Goal: Task Accomplishment & Management: Complete application form

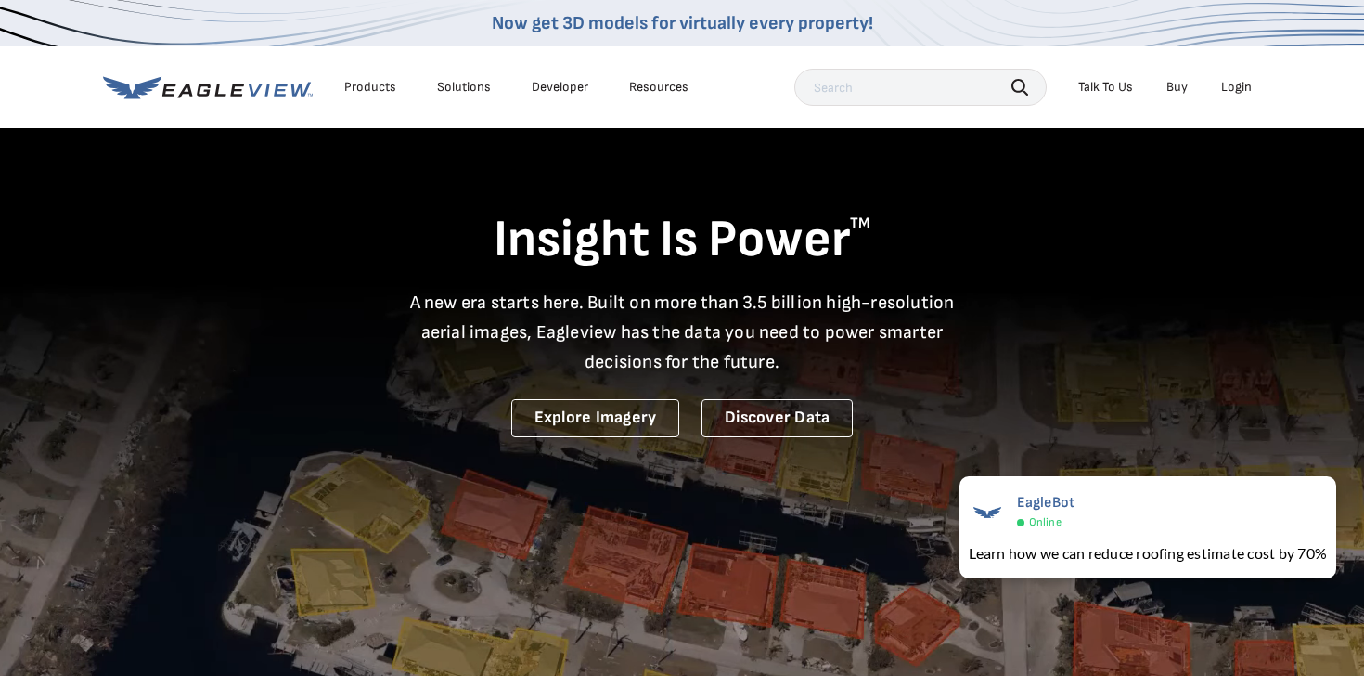
click at [1230, 88] on div "Login" at bounding box center [1236, 87] width 31 height 17
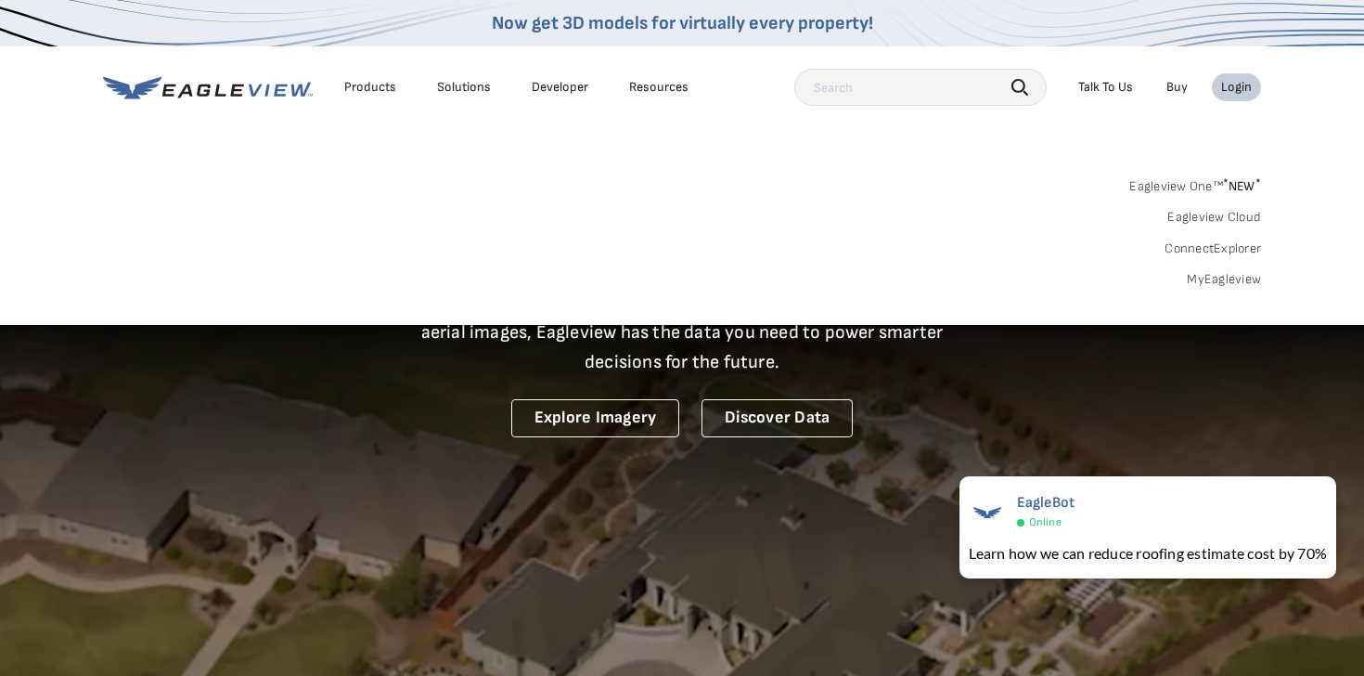
click at [1217, 178] on link "Eagleview One™ * NEW *" at bounding box center [1196, 183] width 132 height 21
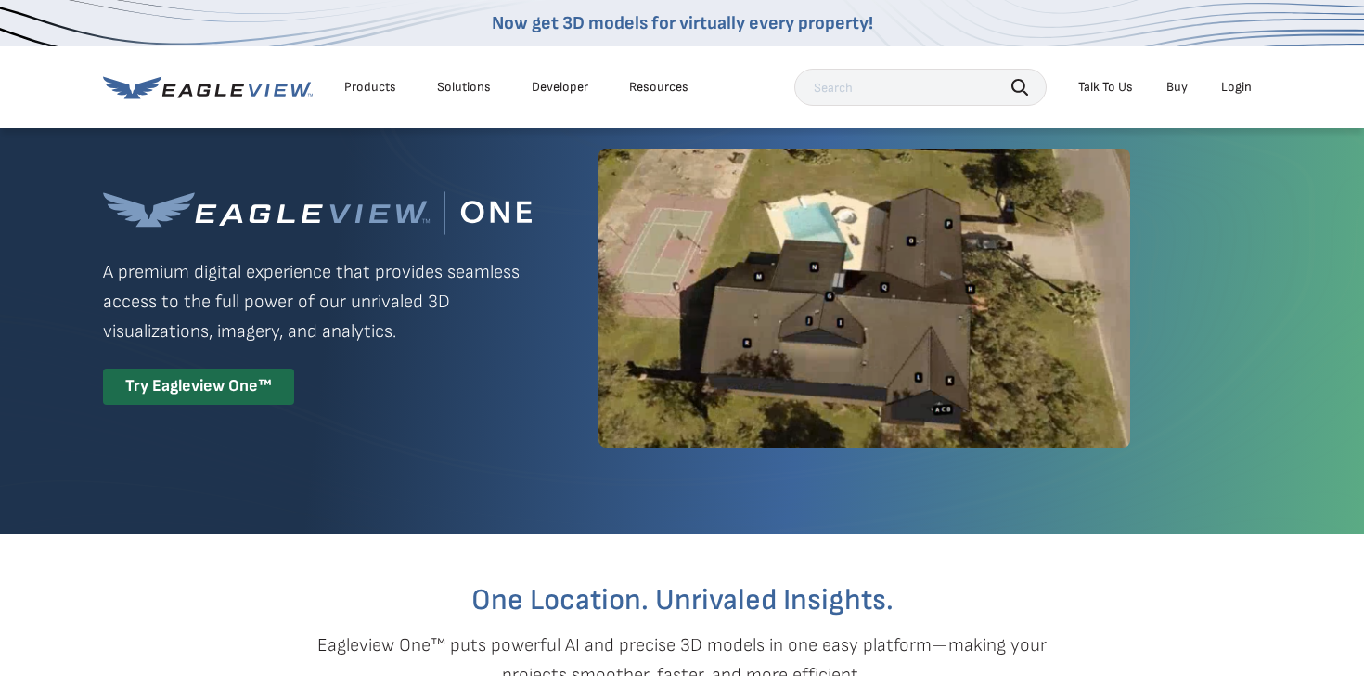
scroll to position [52, 0]
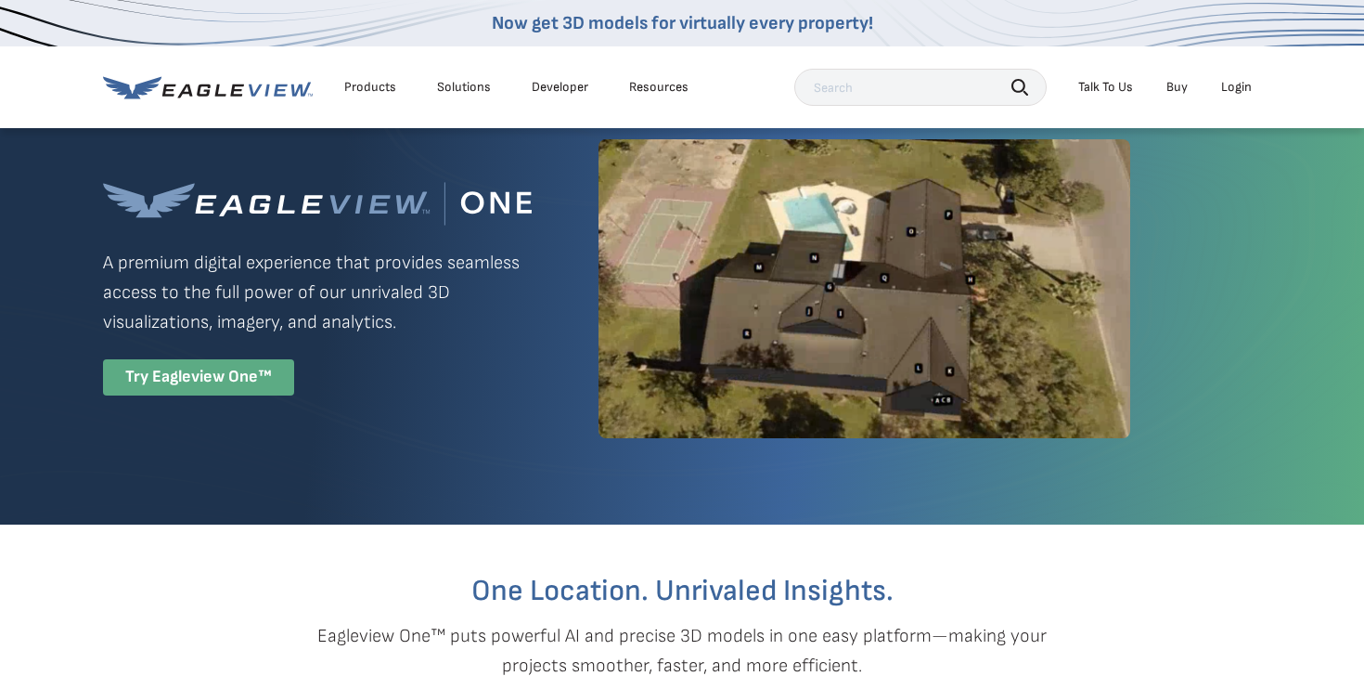
click at [231, 371] on div "Try Eagleview One™" at bounding box center [198, 377] width 191 height 36
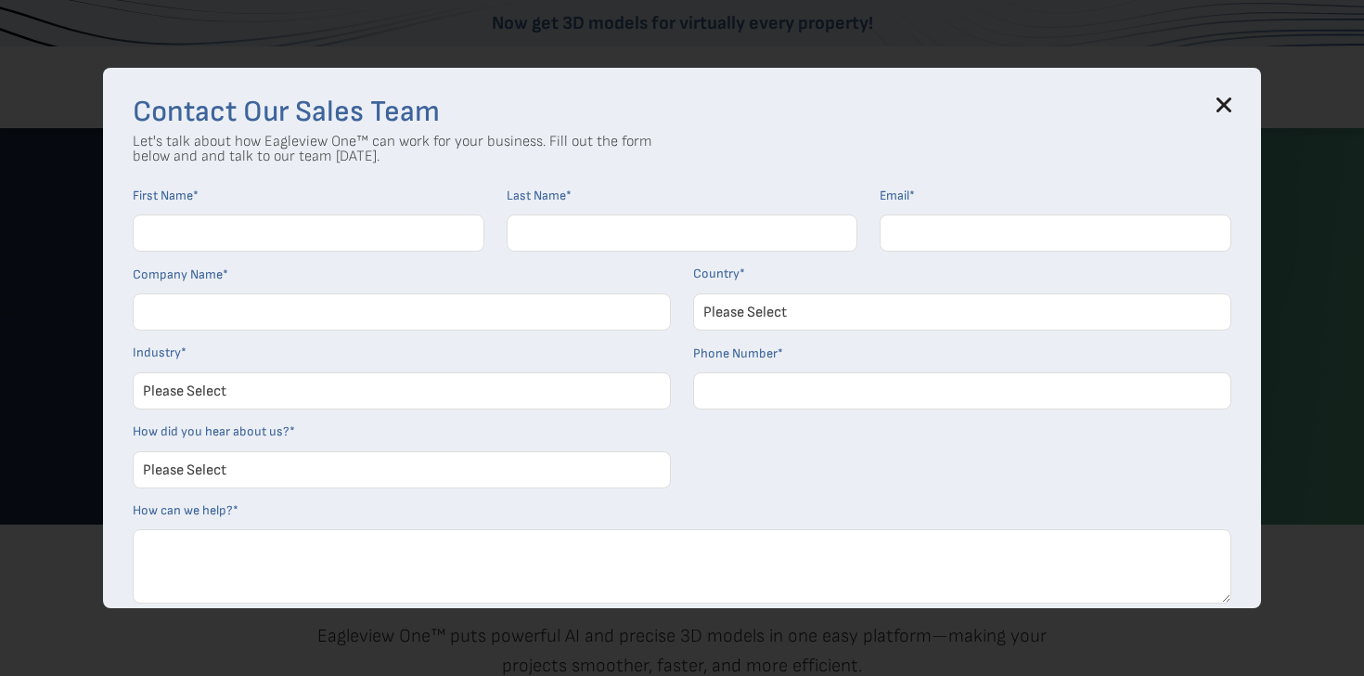
scroll to position [112, 0]
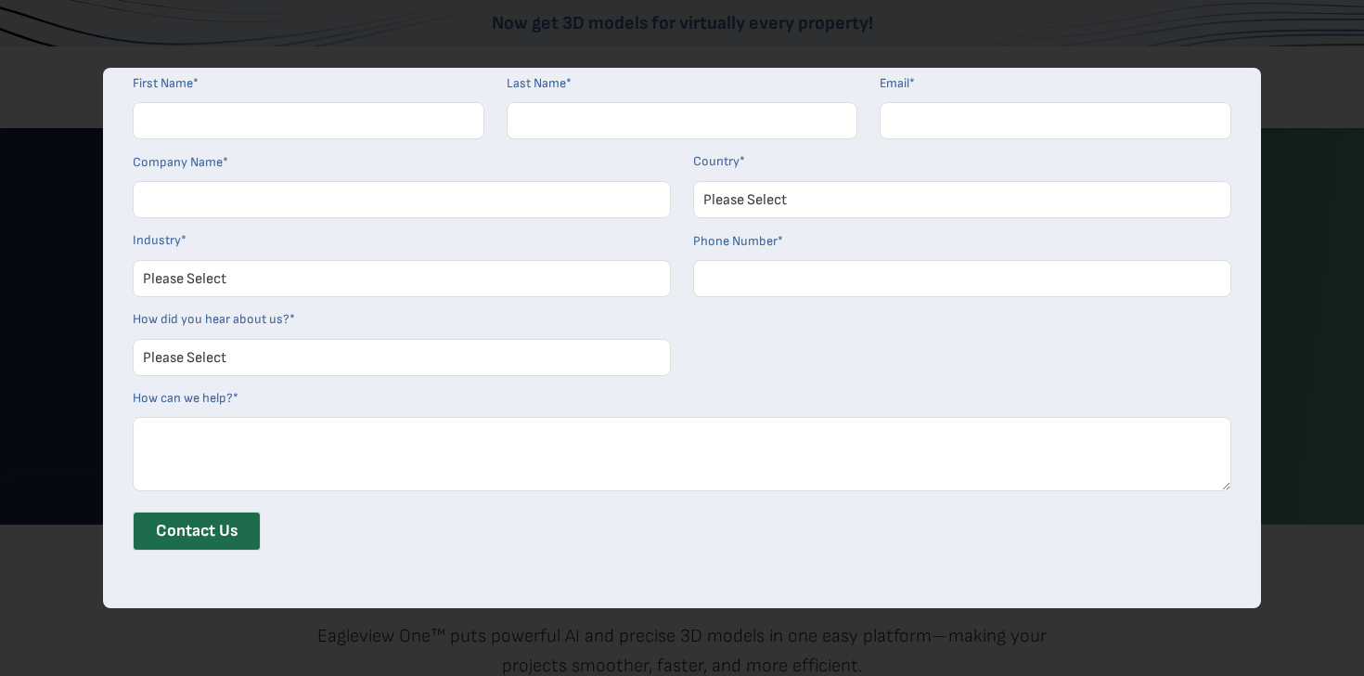
click at [1337, 309] on div "Contact Our Sales Team Let's talk about how Eagleview One™ can work for your bu…" at bounding box center [682, 338] width 1364 height 676
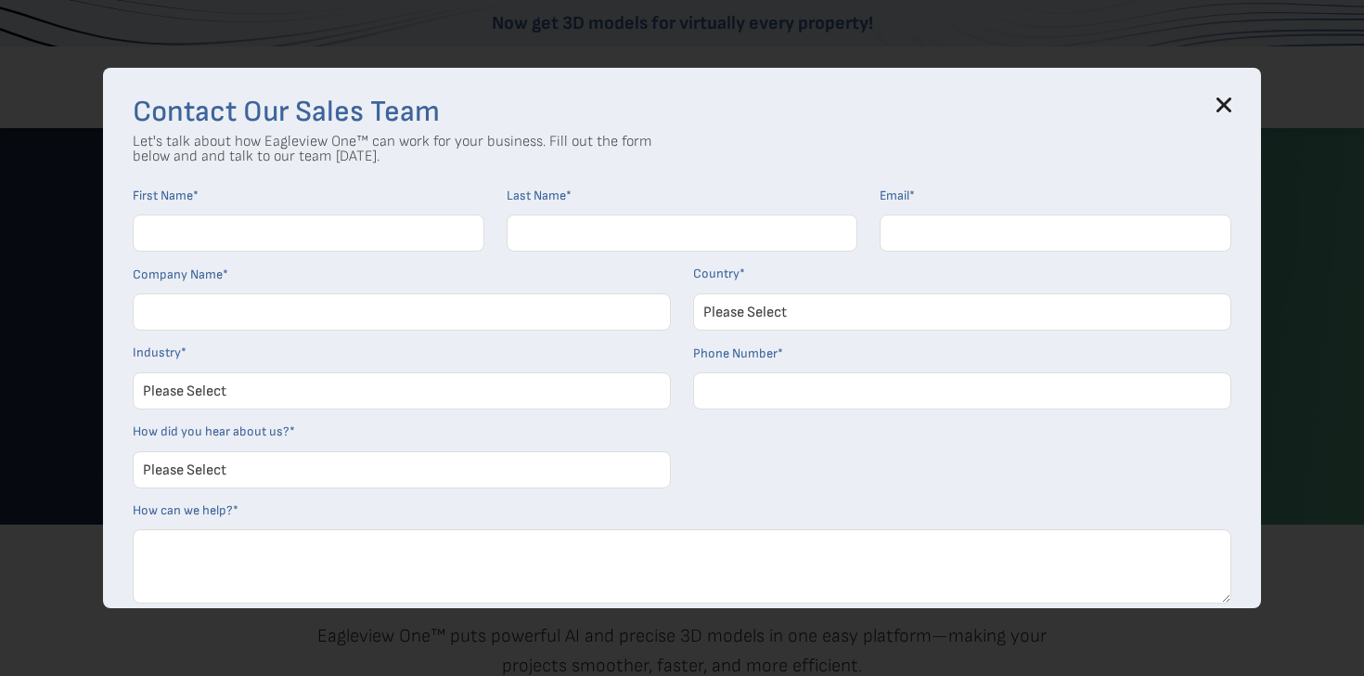
click at [1229, 106] on icon at bounding box center [1224, 104] width 15 height 15
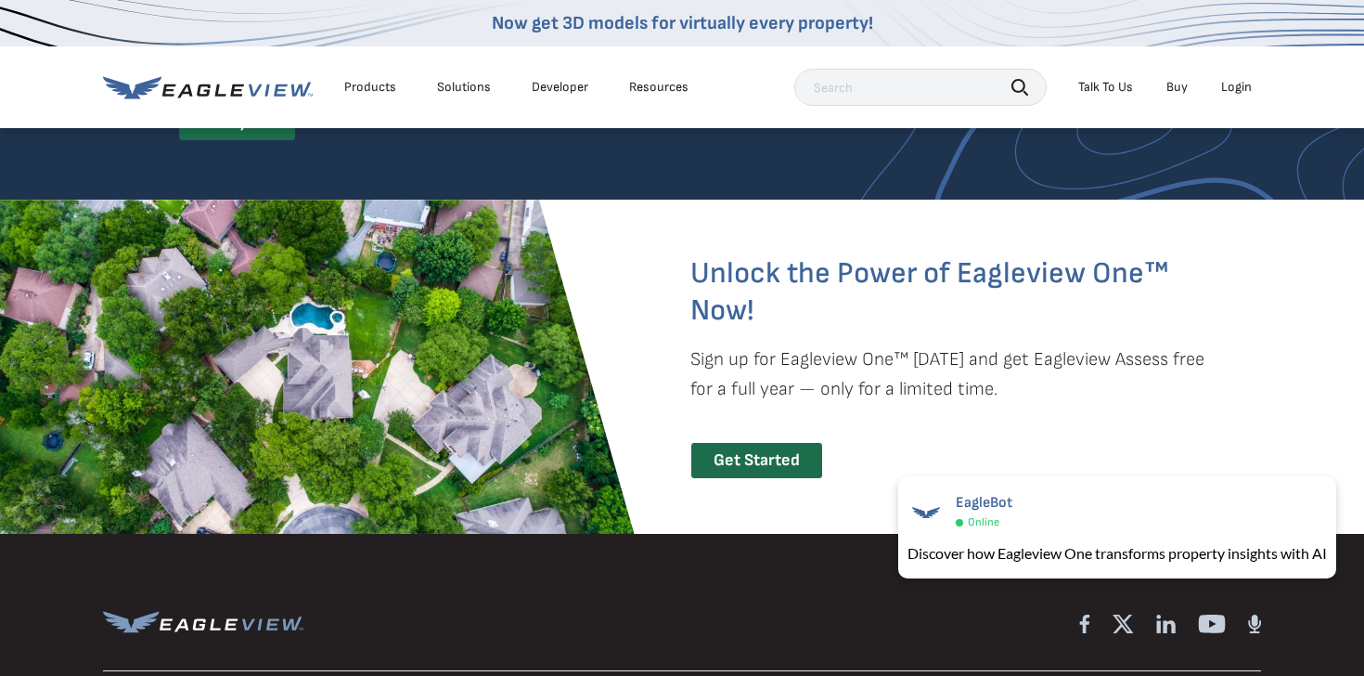
scroll to position [3985, 0]
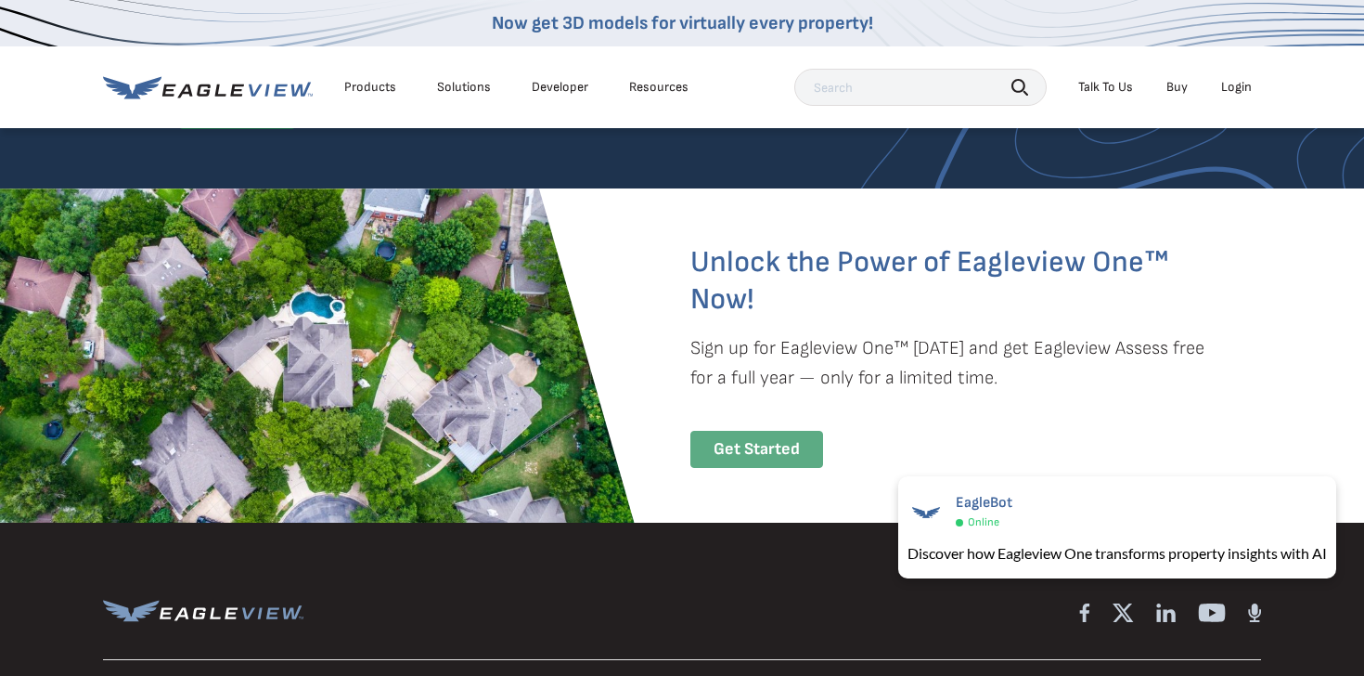
click at [781, 456] on div "Get Started" at bounding box center [757, 450] width 133 height 38
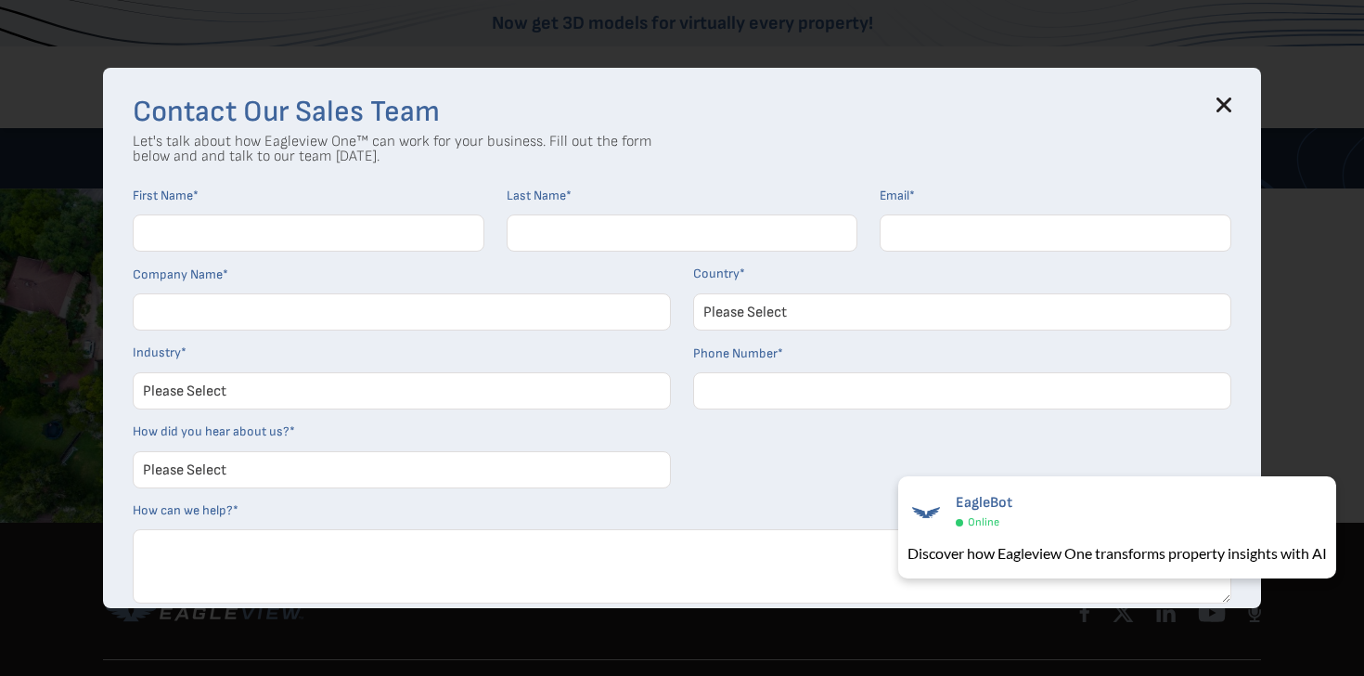
click at [260, 240] on input "First Name *" at bounding box center [309, 232] width 352 height 37
type input "Leon"
type input "Kenning"
type input "kenning.lee@gmail.com"
select select "[GEOGRAPHIC_DATA]"
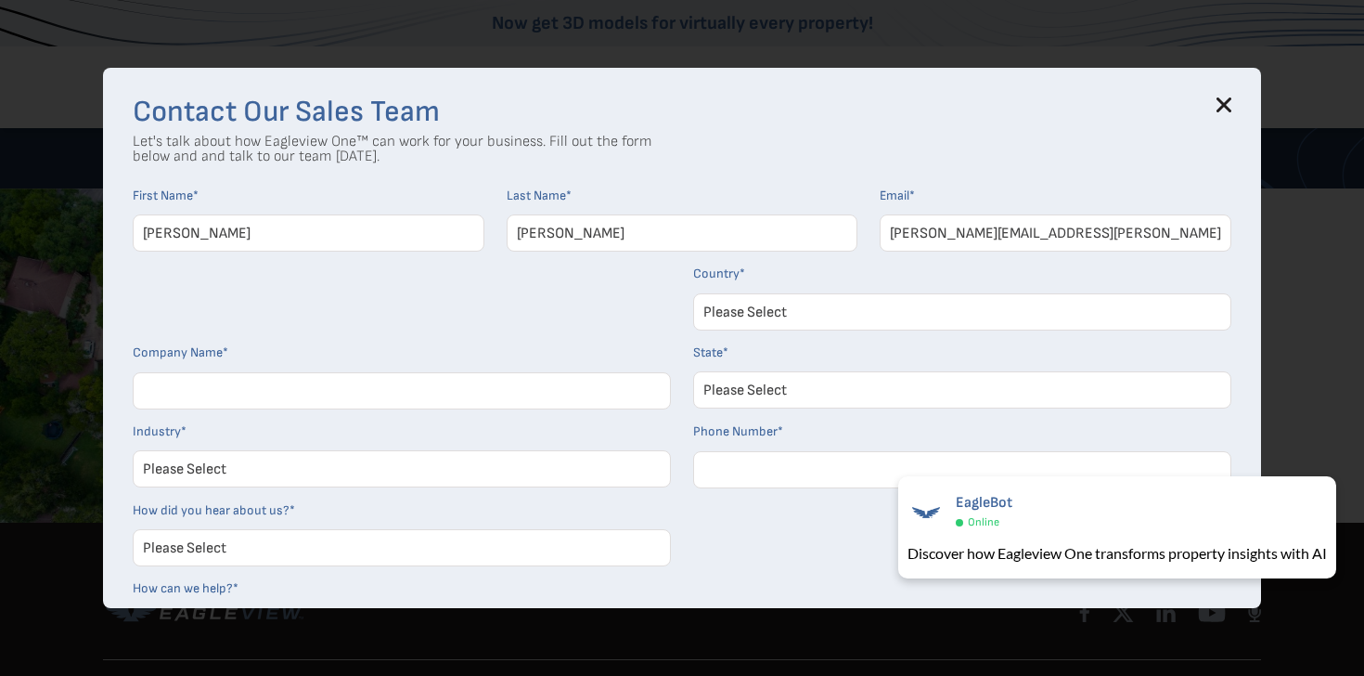
select select "Colorado"
click at [977, 237] on input "kenning.lee@gmail.com" at bounding box center [1056, 232] width 352 height 37
type input "Lee@reelroofingco.com"
click at [367, 394] on input "Company Name *" at bounding box center [402, 390] width 538 height 37
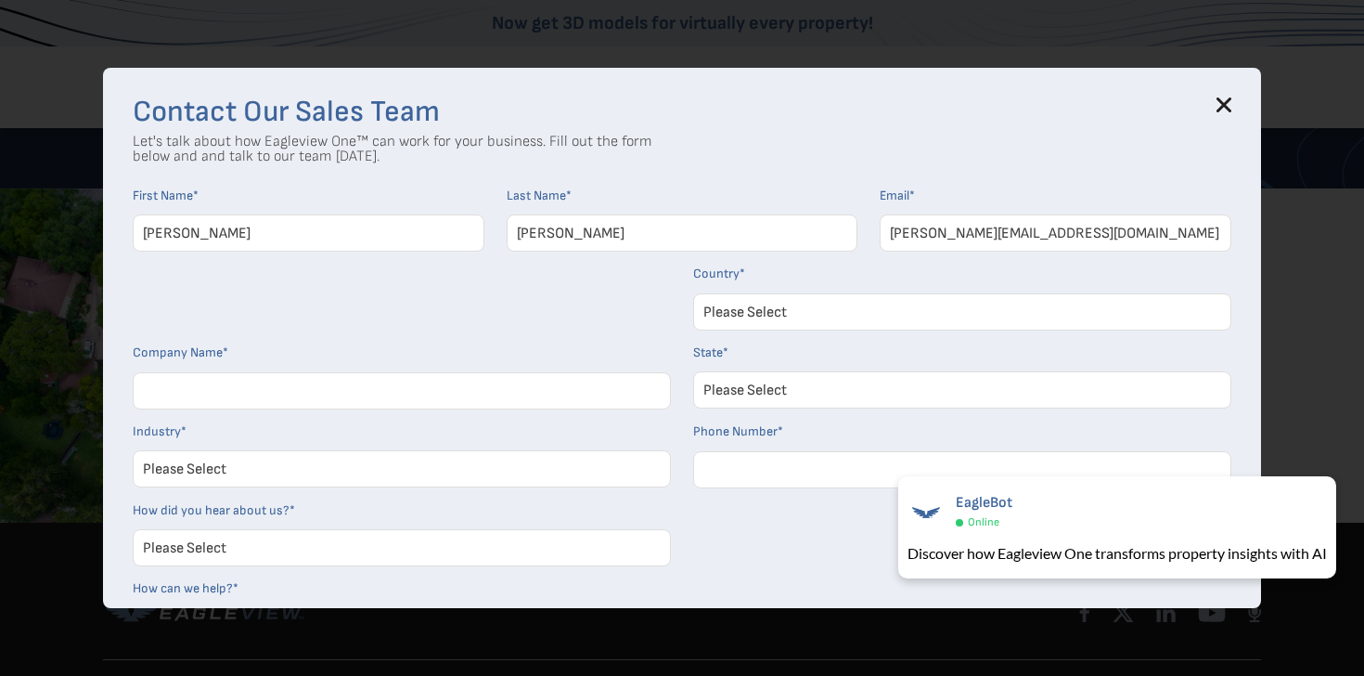
type input "Reel Roofing"
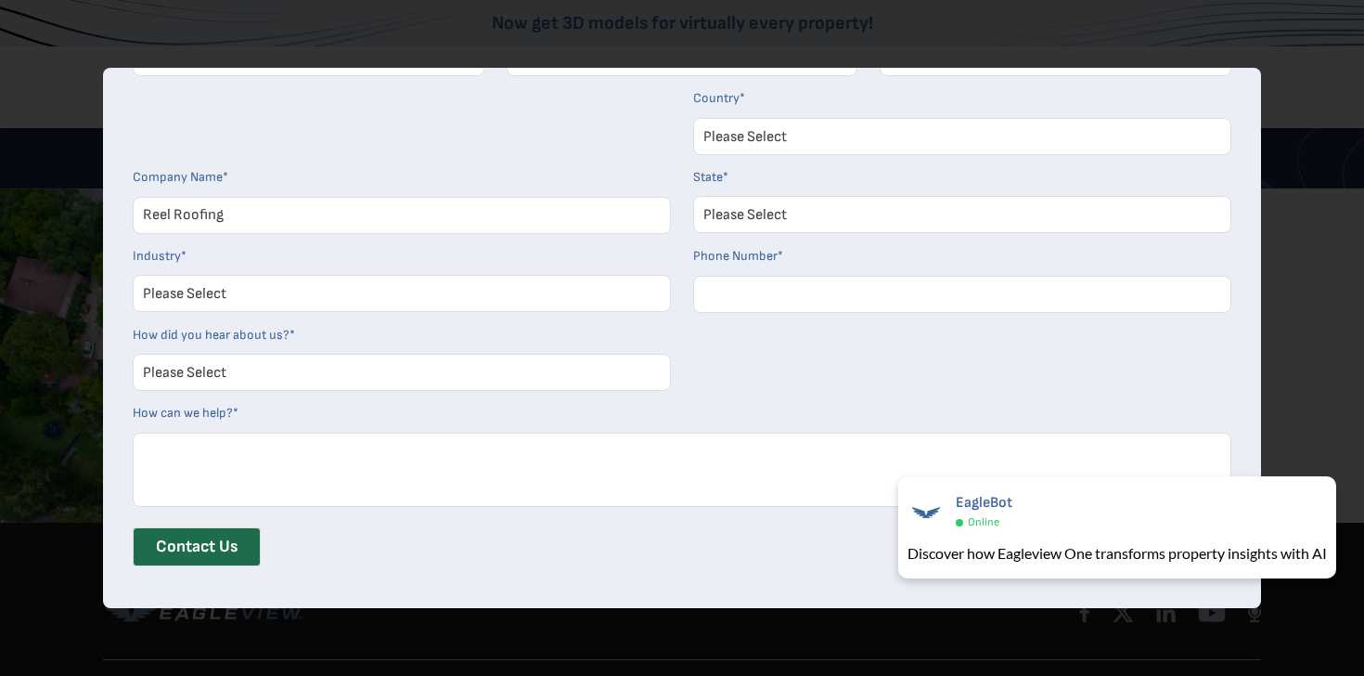
scroll to position [185, 0]
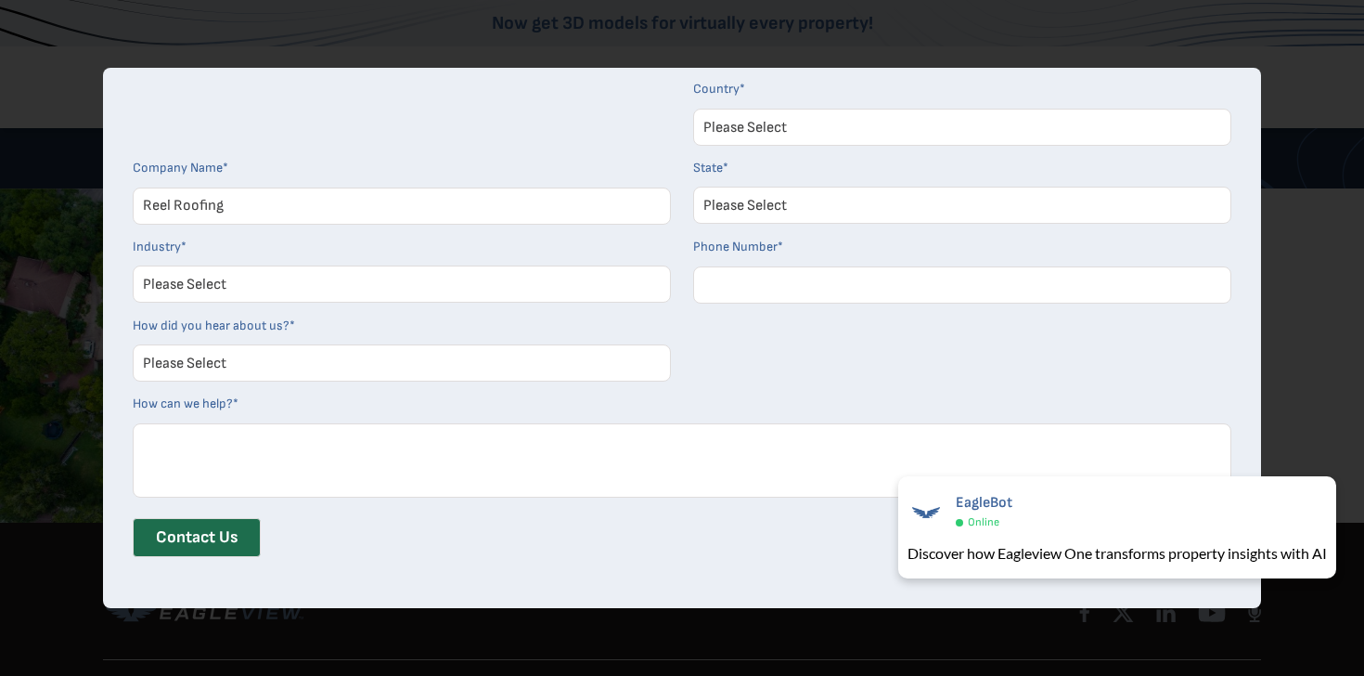
click at [455, 290] on select "Please Select Architects & Engineering Construction Electric/Gas Utilities Gove…" at bounding box center [402, 283] width 538 height 37
select select "Construction"
click at [133, 265] on select "Please Select Architects & Engineering Construction Electric/Gas Utilities Gove…" at bounding box center [402, 283] width 538 height 37
click at [786, 288] on input "Phone Number *" at bounding box center [962, 284] width 538 height 37
type input "7205901262"
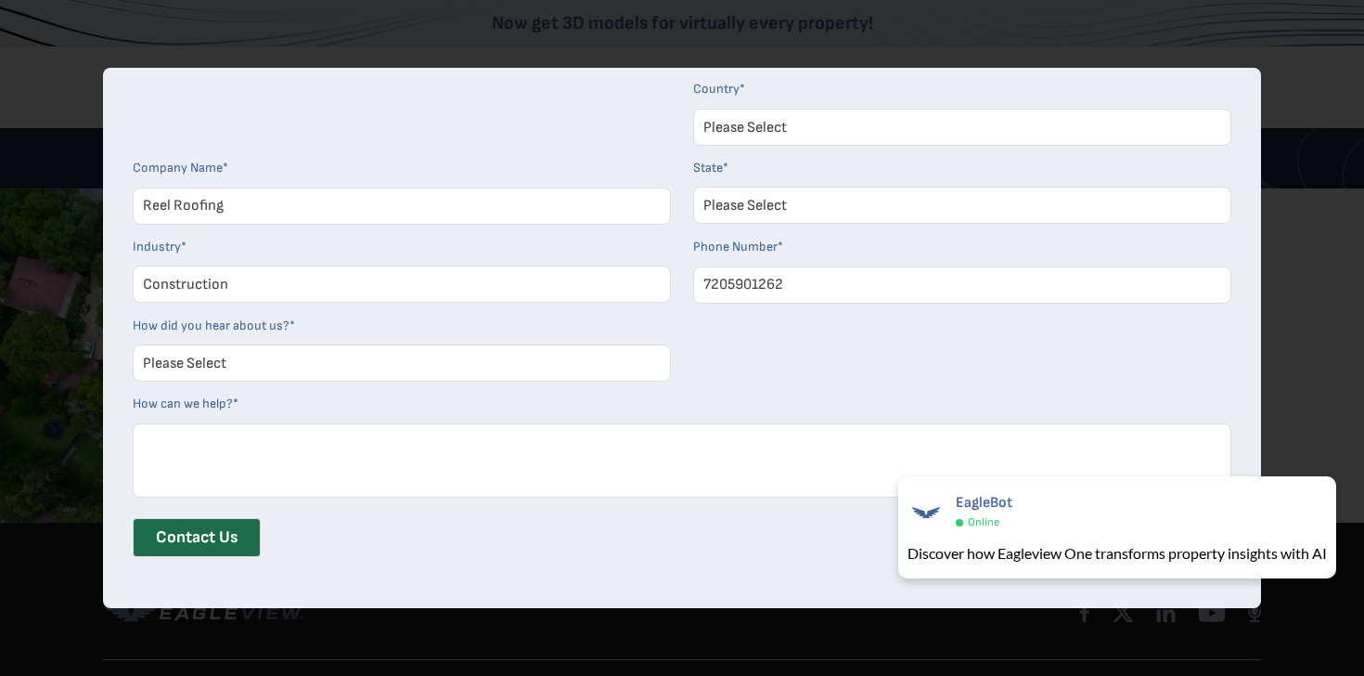
click at [203, 368] on select "Please Select Search Engine Social Media Word of Mouth Podcast Online Advertise…" at bounding box center [402, 362] width 538 height 37
select select "Other"
click at [133, 344] on select "Please Select Search Engine Social Media Word of Mouth Podcast Online Advertise…" at bounding box center [402, 362] width 538 height 37
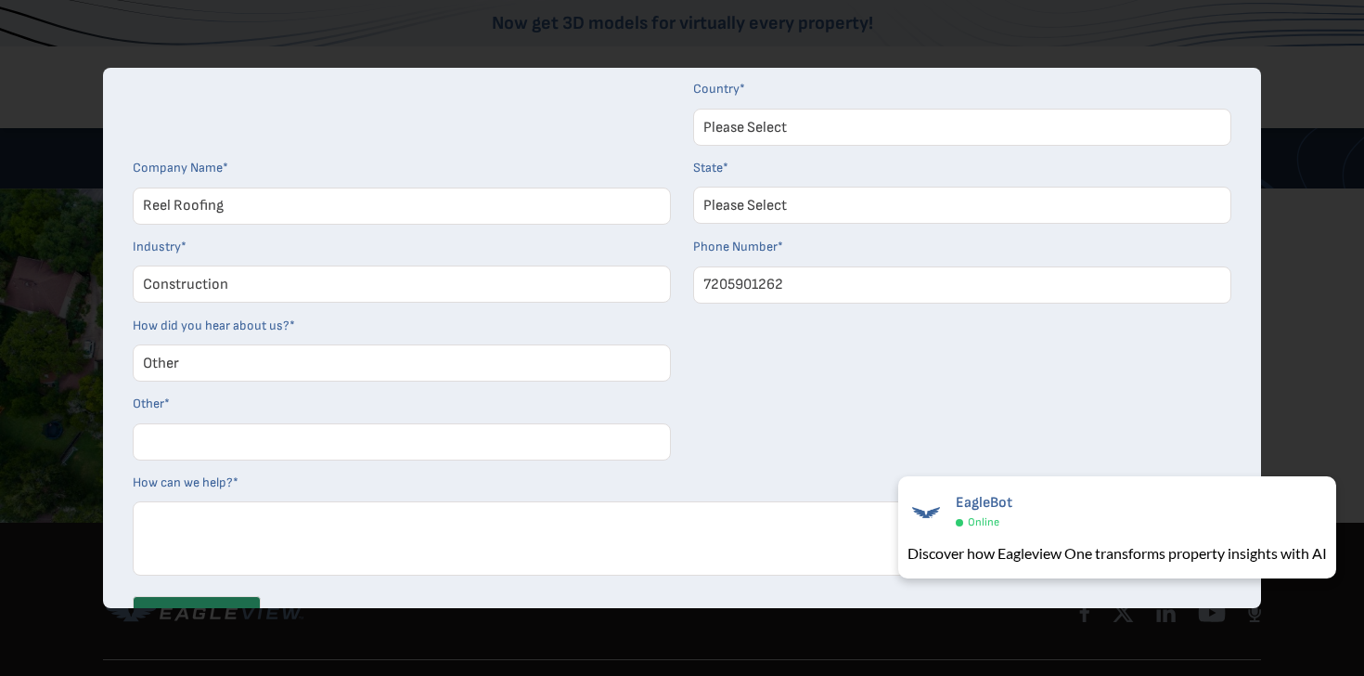
click at [229, 433] on input "Other *" at bounding box center [402, 441] width 538 height 37
type input "i'm a current customer"
click at [210, 530] on textarea "How can we help? *" at bounding box center [682, 538] width 1099 height 74
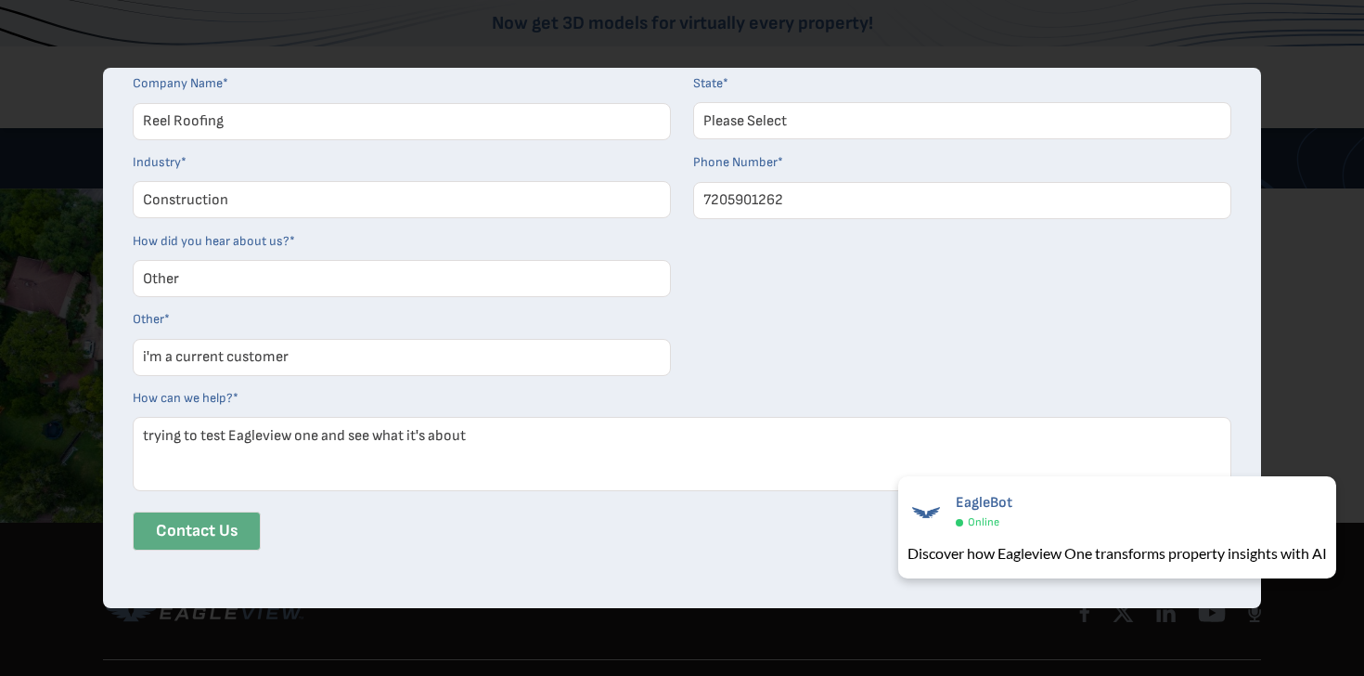
type textarea "trying to test Eagleview one and see what it's about"
click at [194, 536] on input "Contact Us" at bounding box center [197, 530] width 128 height 39
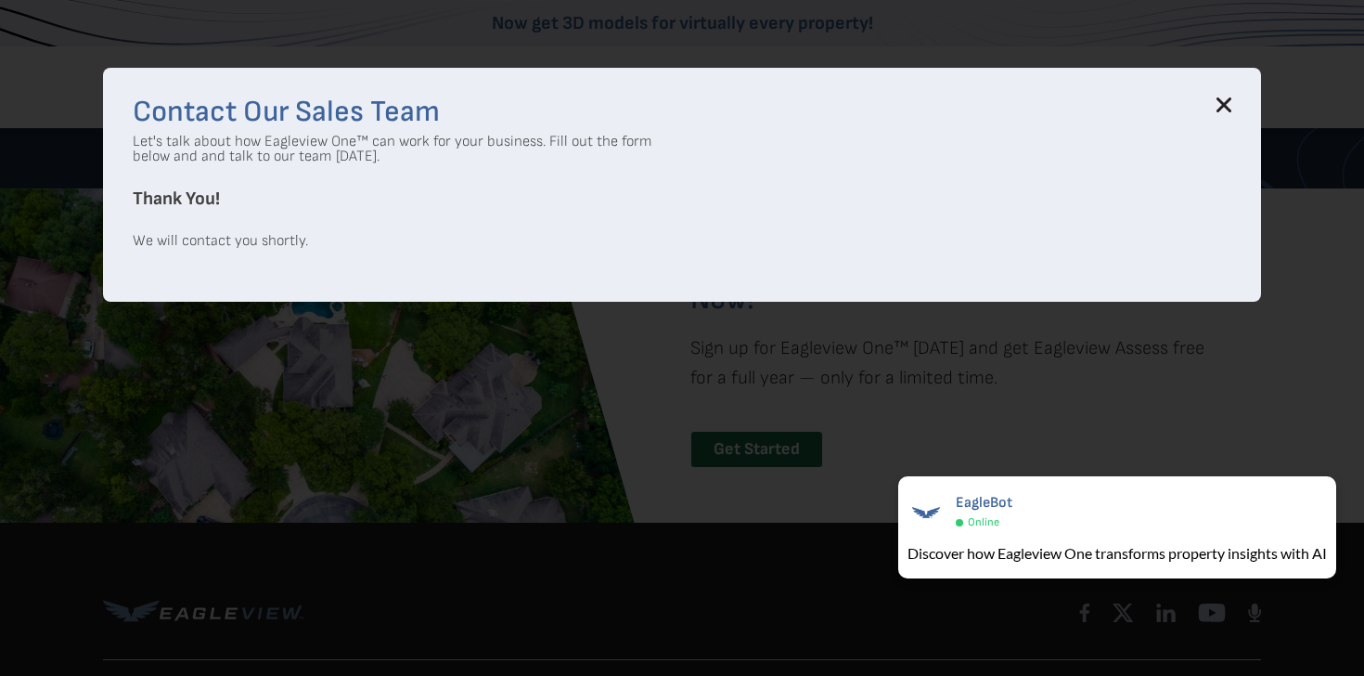
scroll to position [0, 0]
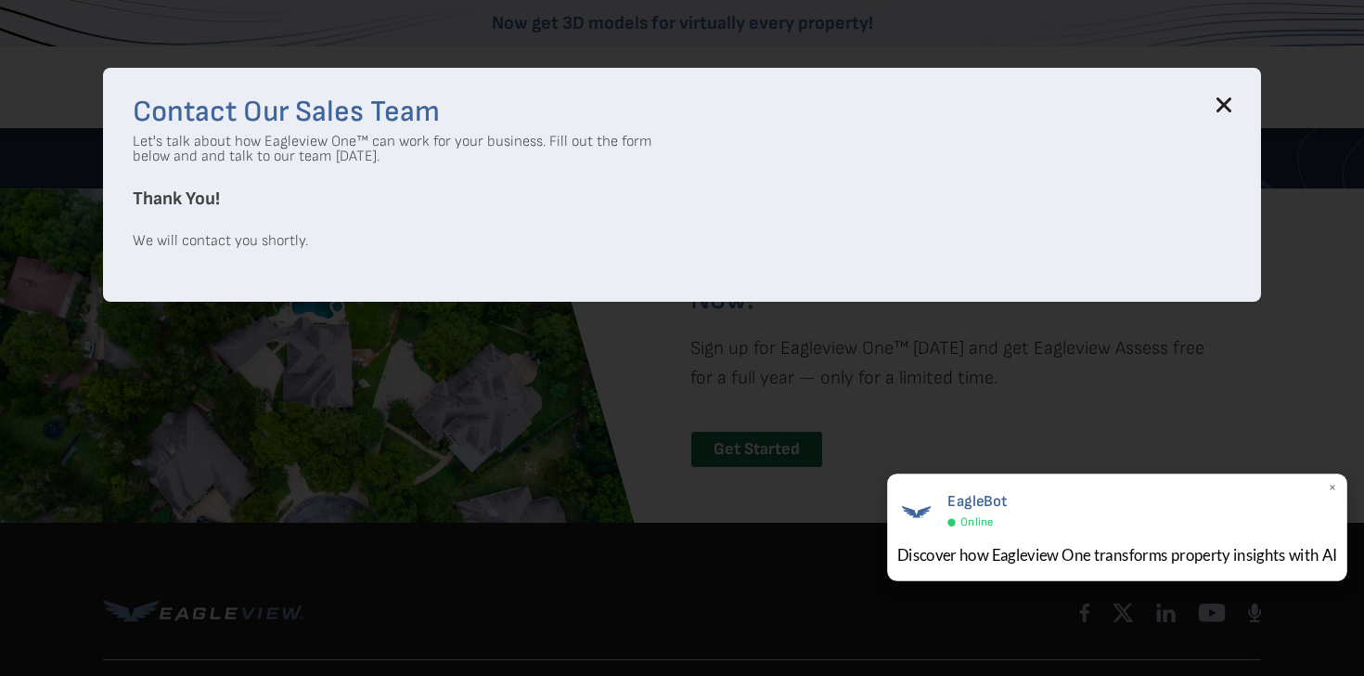
click at [1034, 530] on div "EagleBot Online" at bounding box center [1118, 509] width 441 height 43
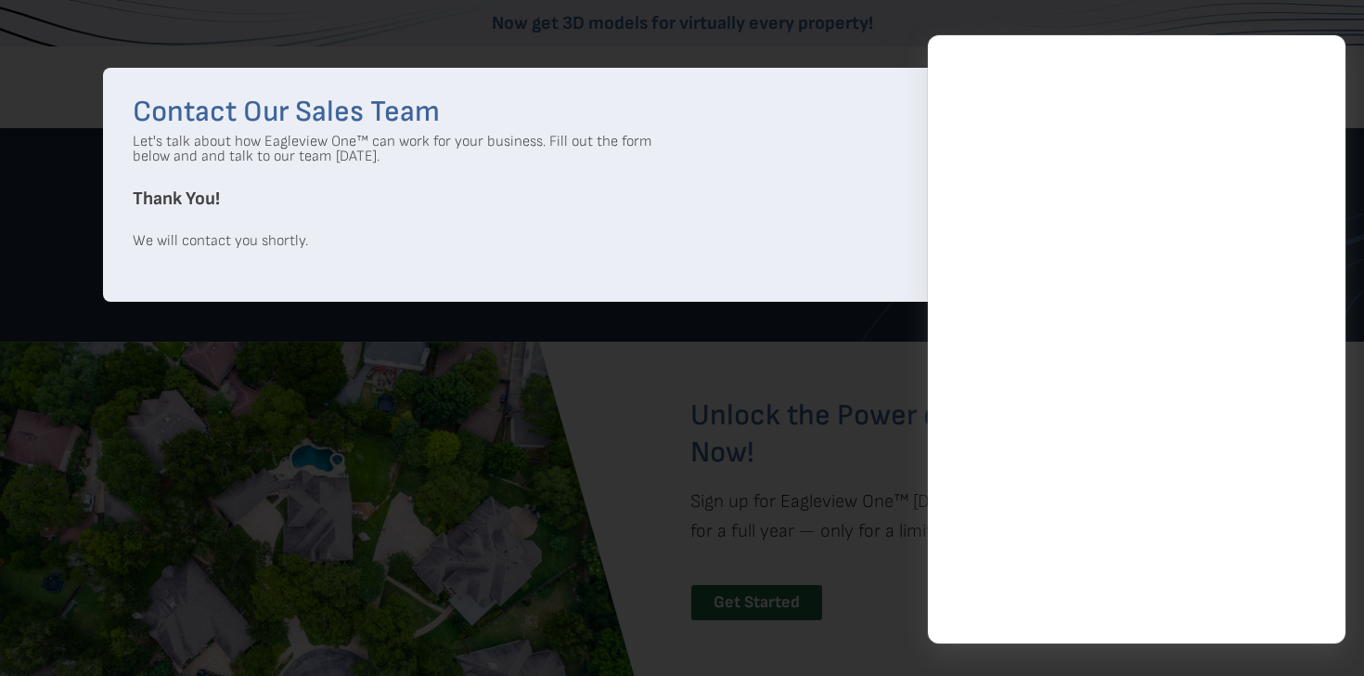
scroll to position [3831, 0]
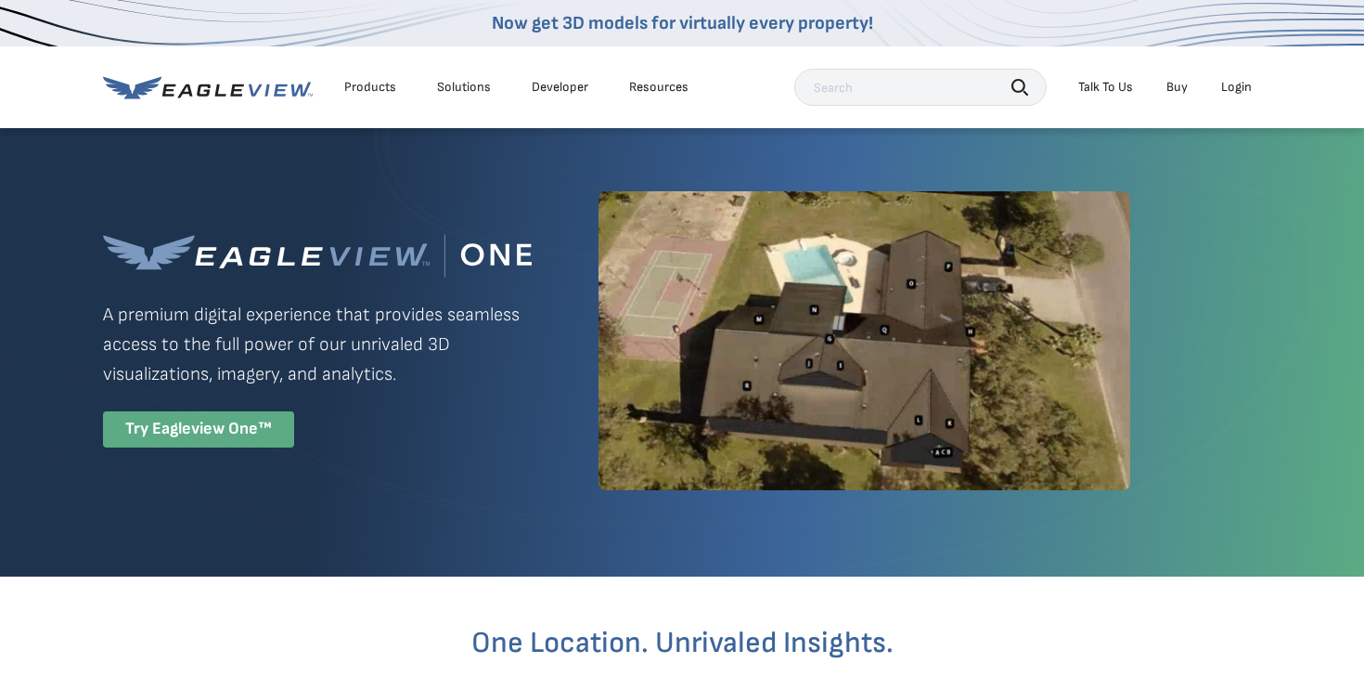
click at [223, 433] on div "Try Eagleview One™" at bounding box center [198, 429] width 191 height 36
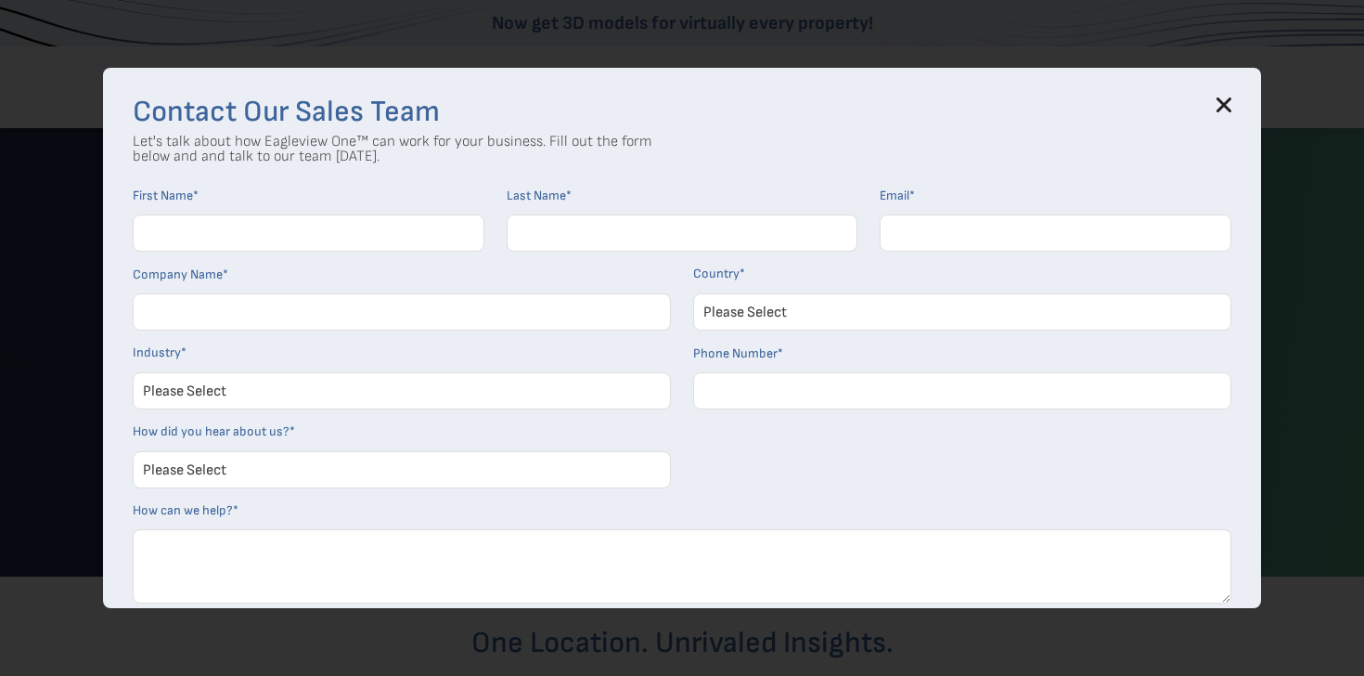
click at [1222, 105] on icon at bounding box center [1225, 104] width 12 height 12
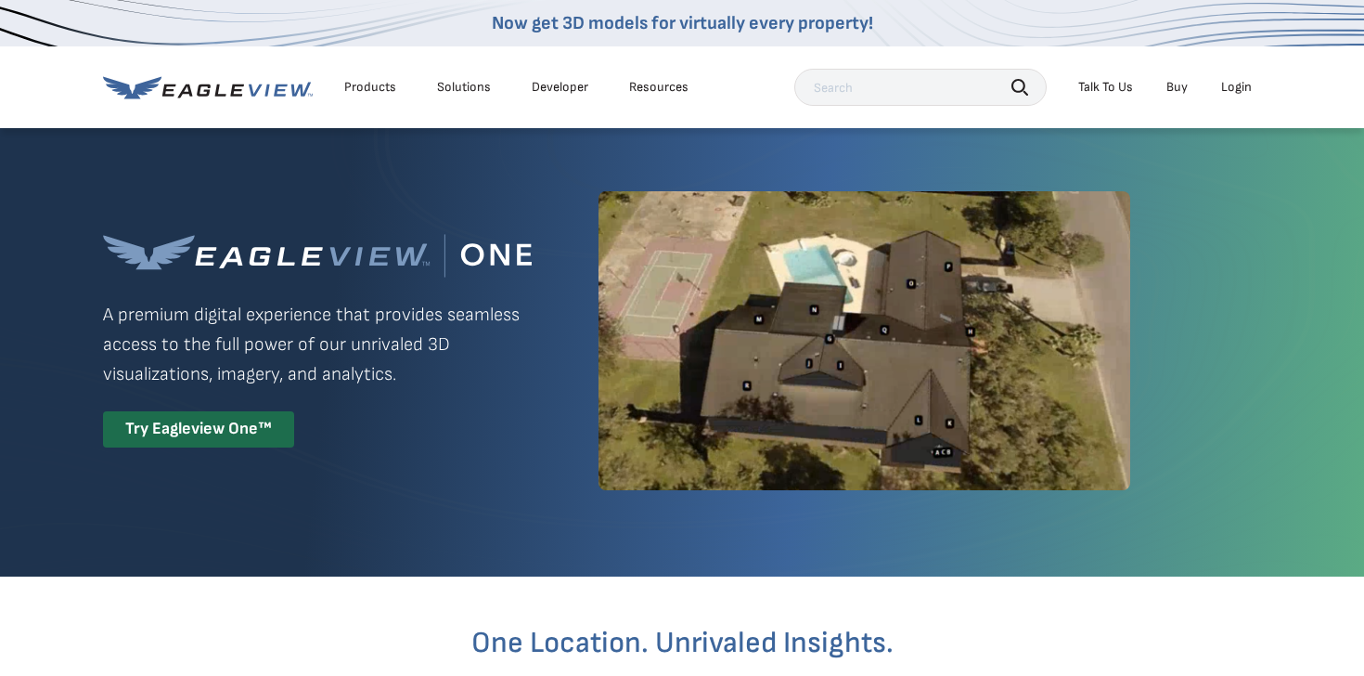
click at [644, 17] on link "Now get 3D models for virtually every property!" at bounding box center [682, 23] width 381 height 22
click at [1181, 91] on link "Buy" at bounding box center [1177, 87] width 21 height 17
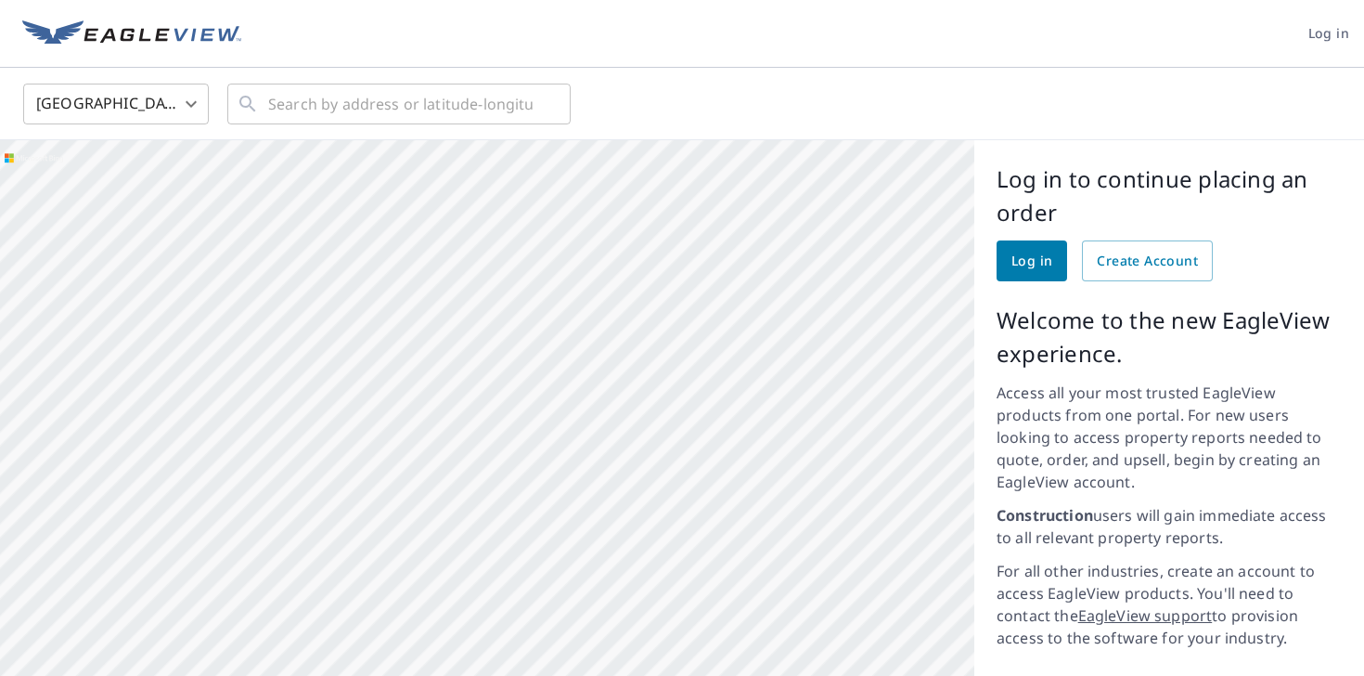
click at [1324, 38] on span "Log in" at bounding box center [1329, 33] width 41 height 23
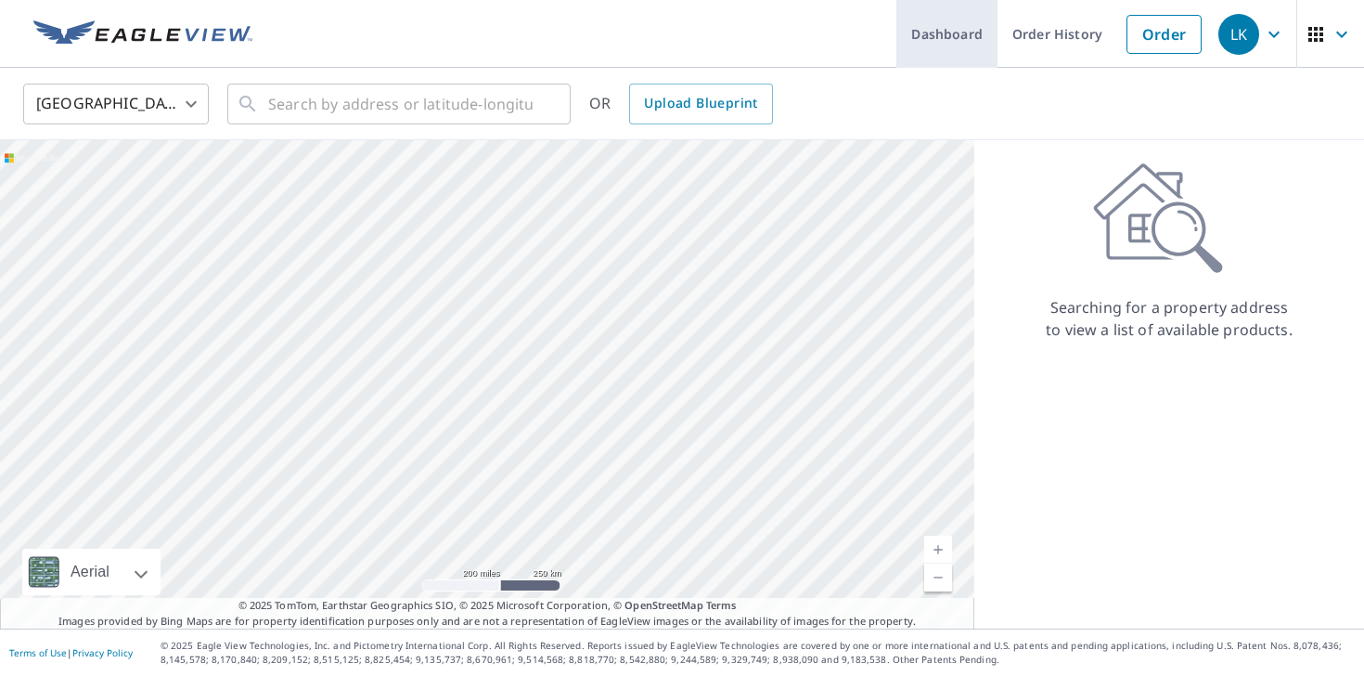
click at [961, 44] on link "Dashboard" at bounding box center [947, 34] width 101 height 68
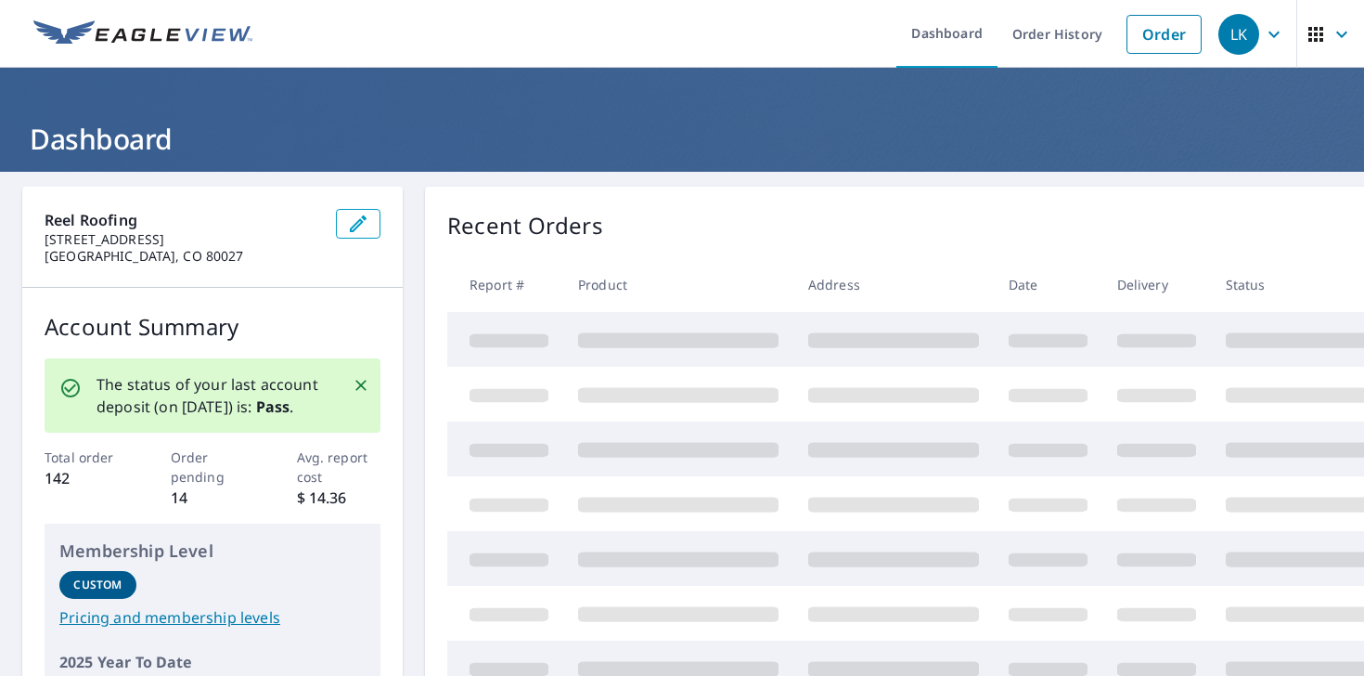
click at [1326, 37] on icon "button" at bounding box center [1316, 34] width 22 height 22
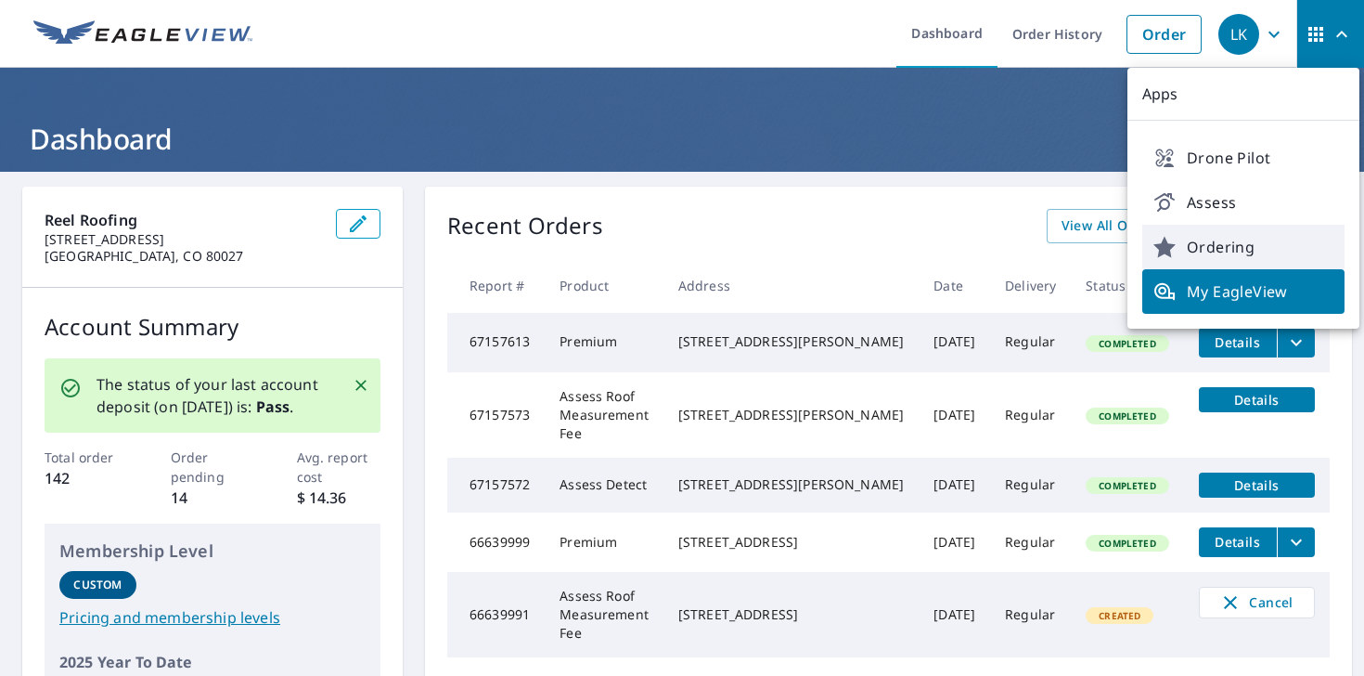
click at [1218, 249] on span "Ordering" at bounding box center [1244, 247] width 180 height 22
